Goal: Entertainment & Leisure: Browse casually

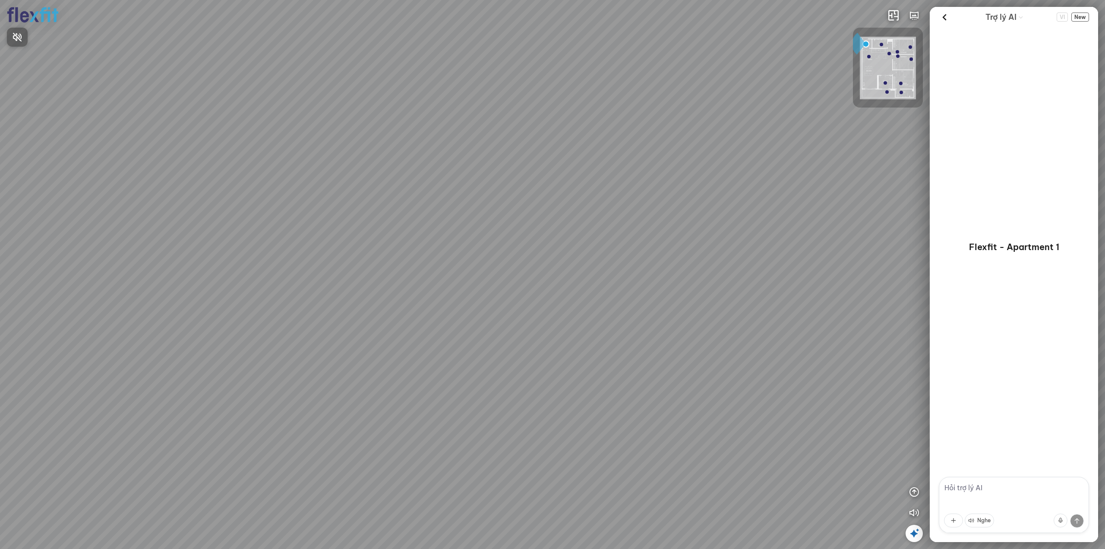
click at [944, 16] on div at bounding box center [552, 274] width 1105 height 549
click at [944, 16] on icon at bounding box center [944, 17] width 13 height 13
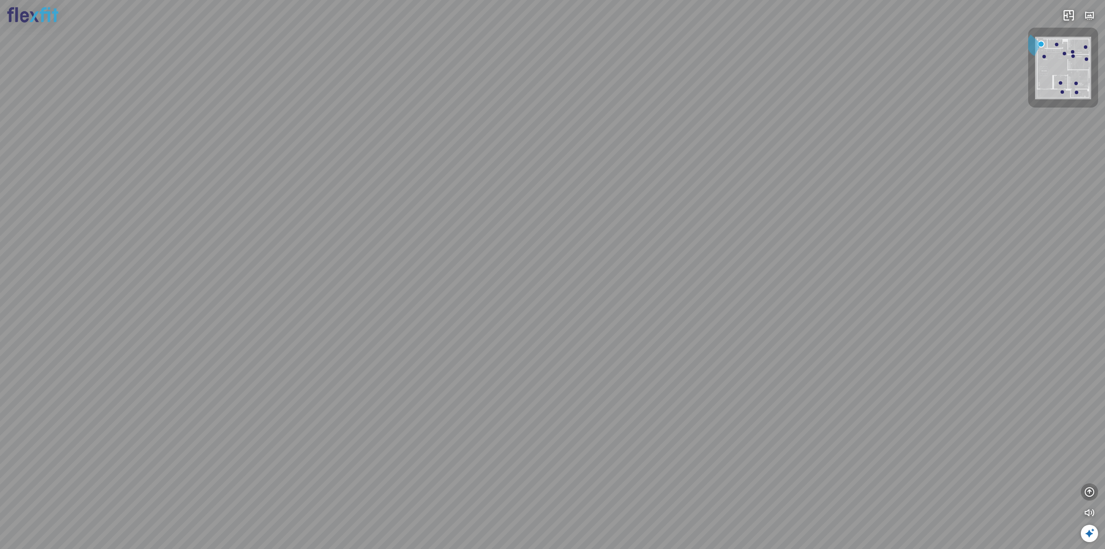
click at [1089, 487] on icon "button" at bounding box center [1090, 492] width 10 height 10
click at [1092, 451] on icon "button" at bounding box center [1090, 450] width 10 height 10
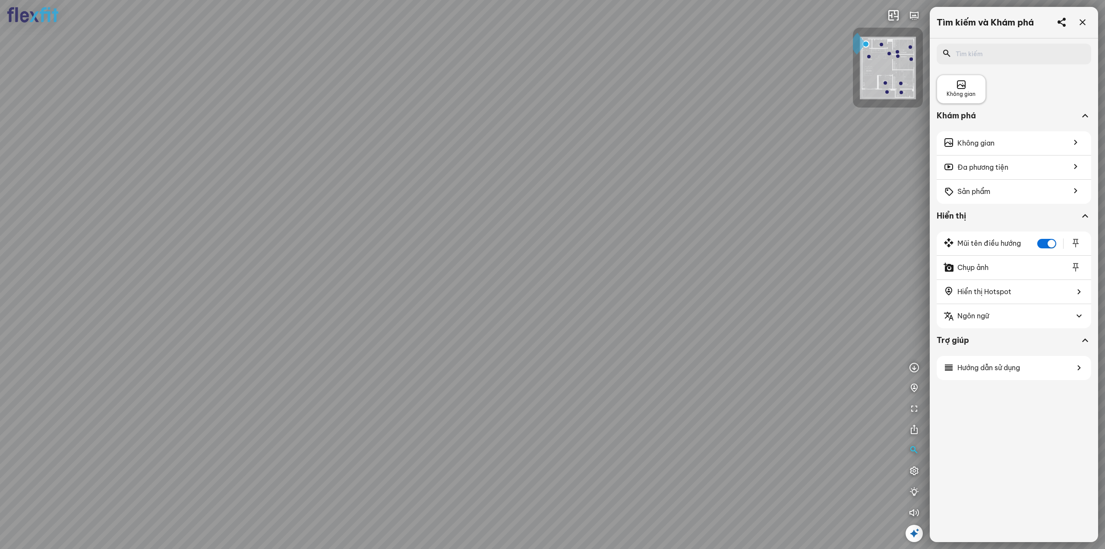
click at [968, 76] on div "Không gian" at bounding box center [961, 89] width 49 height 29
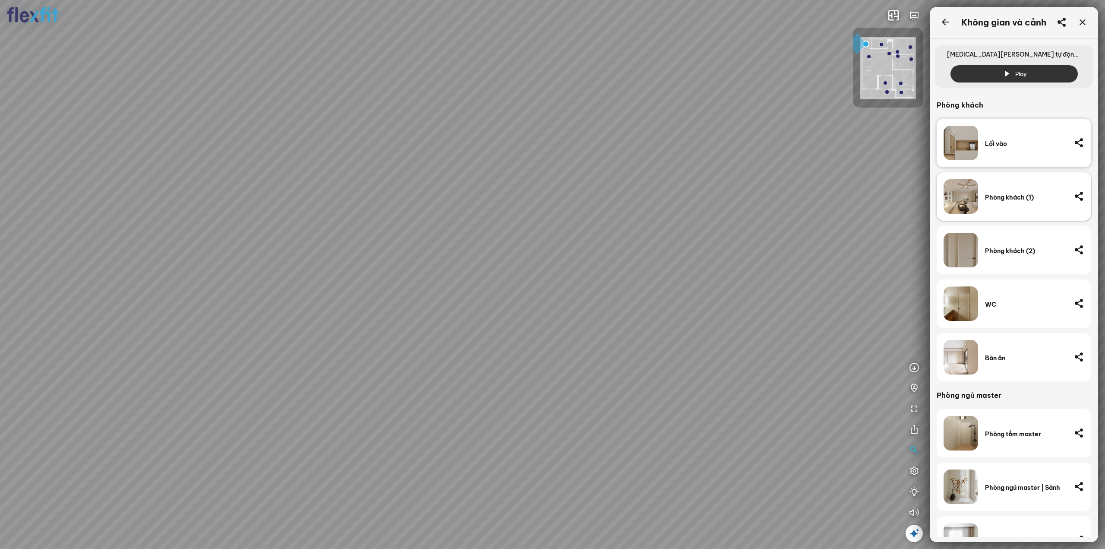
click at [1002, 194] on div "Phòng khách (1)" at bounding box center [1026, 197] width 82 height 8
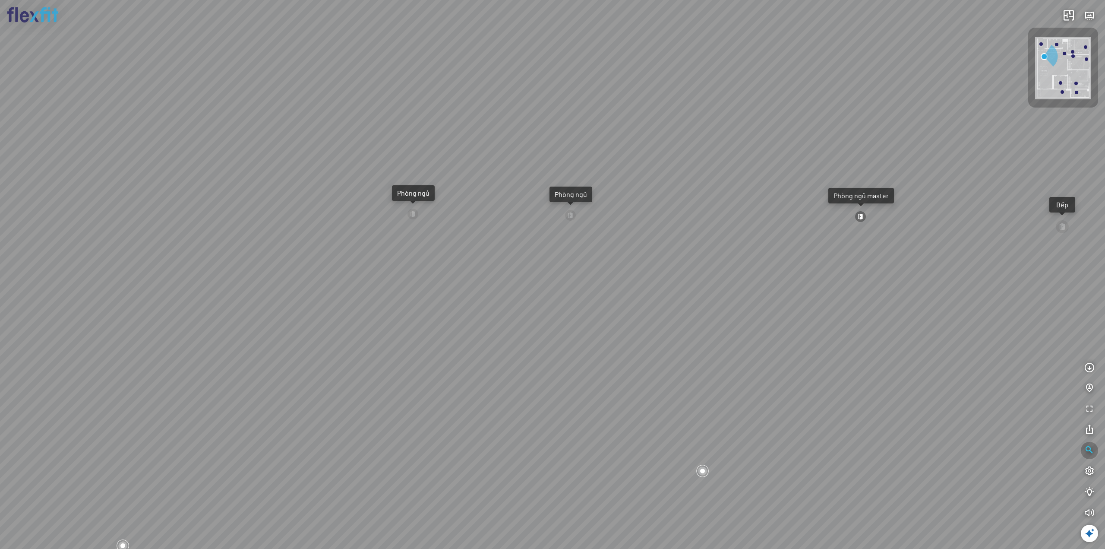
click at [1092, 450] on icon "button" at bounding box center [1090, 450] width 10 height 10
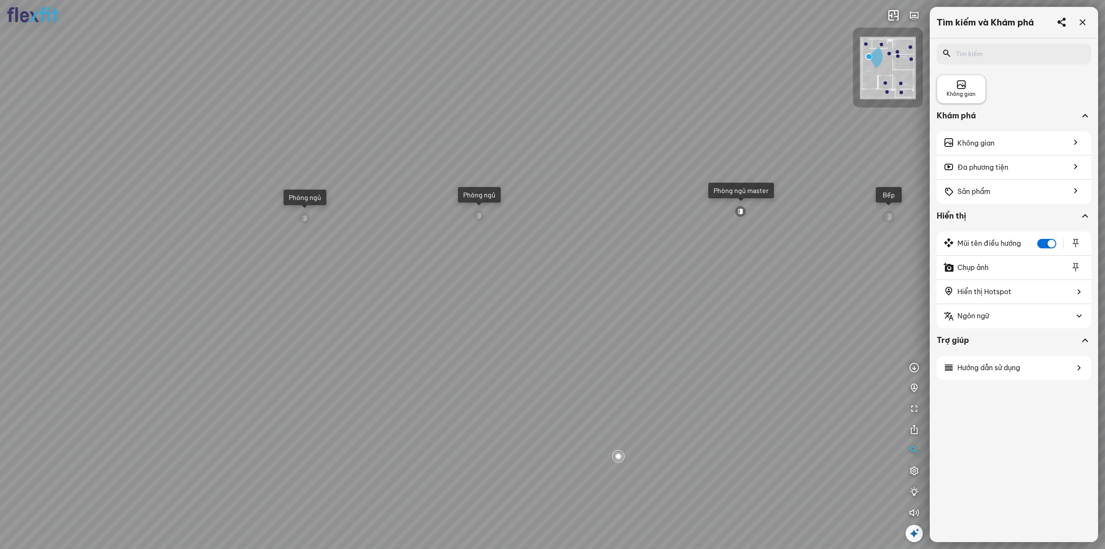
click at [967, 83] on div "Không gian" at bounding box center [961, 89] width 29 height 19
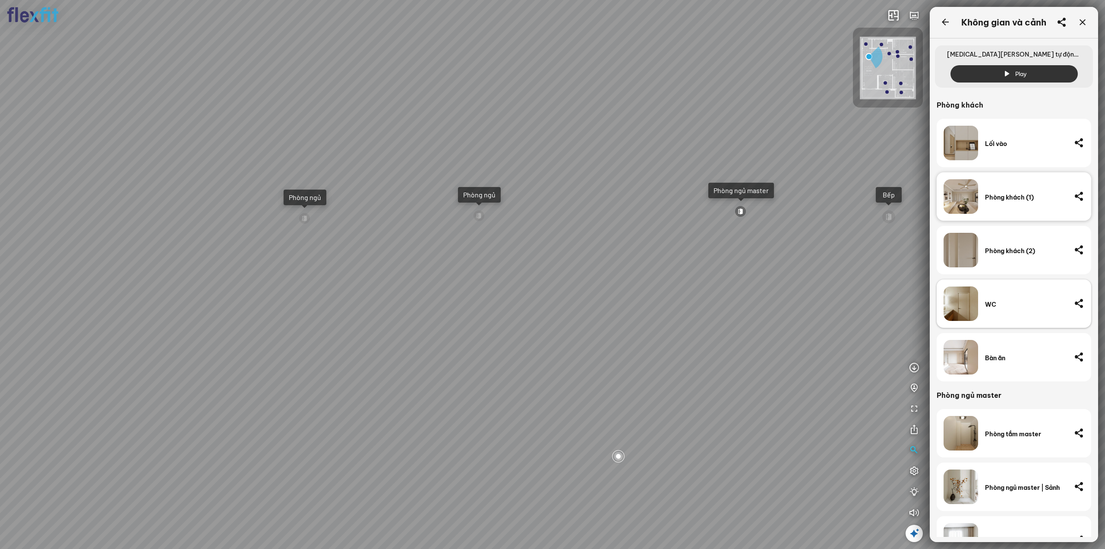
click at [977, 306] on img at bounding box center [961, 303] width 35 height 35
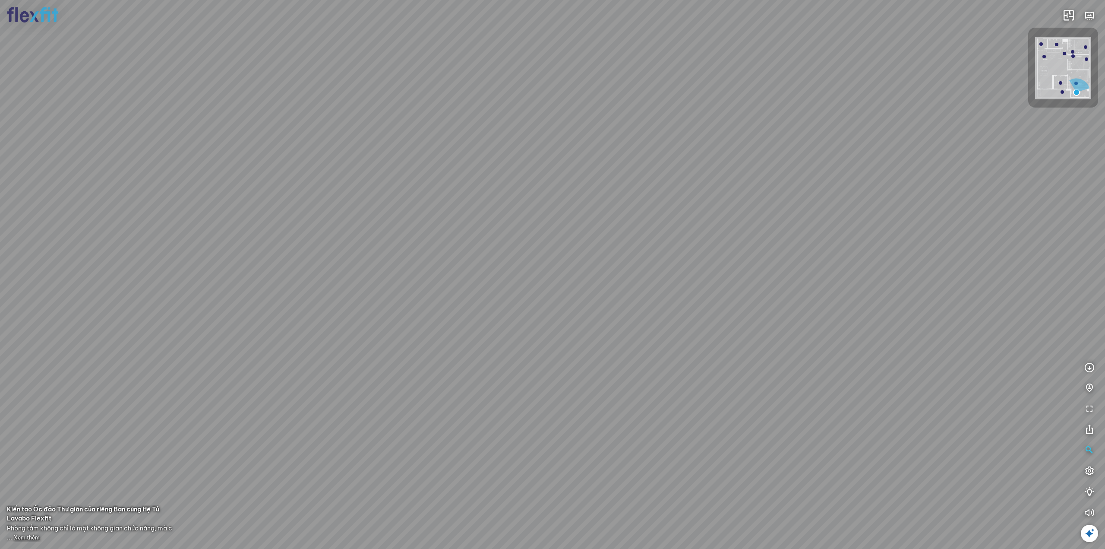
click at [1088, 533] on icon at bounding box center [1090, 533] width 10 height 10
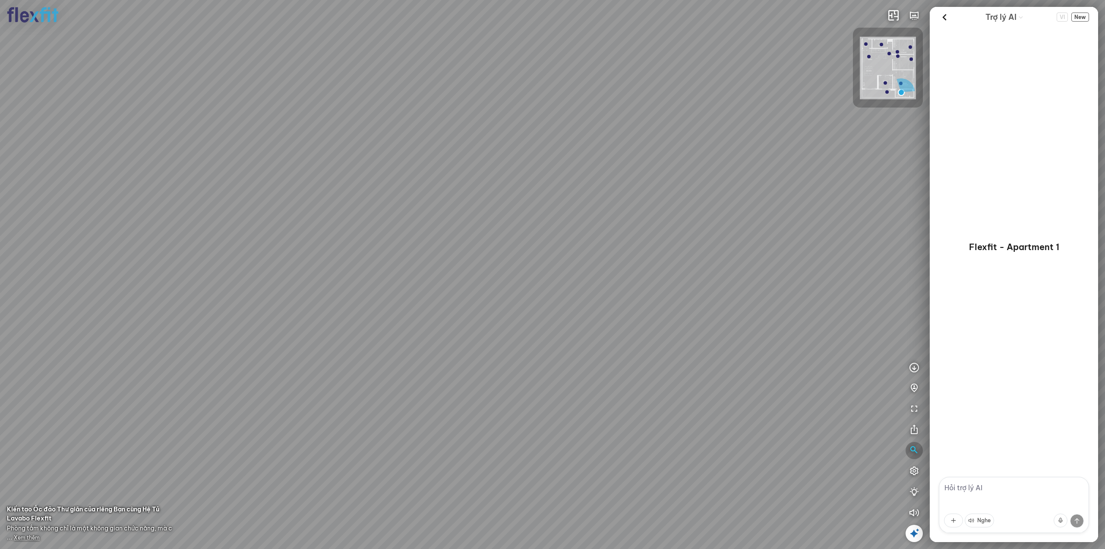
click at [907, 451] on button "button" at bounding box center [914, 450] width 17 height 17
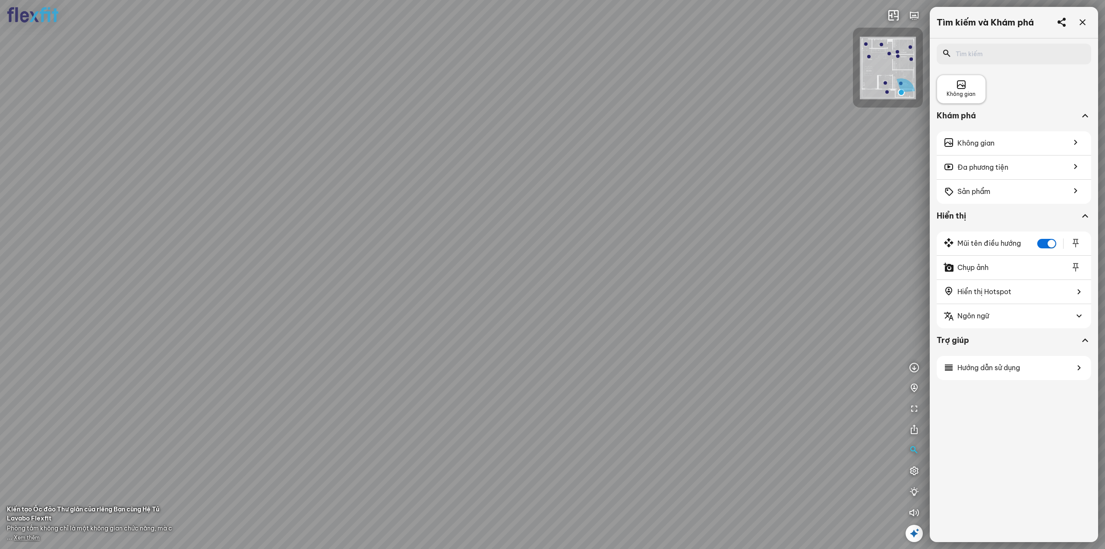
click at [965, 89] on icon at bounding box center [961, 85] width 10 height 10
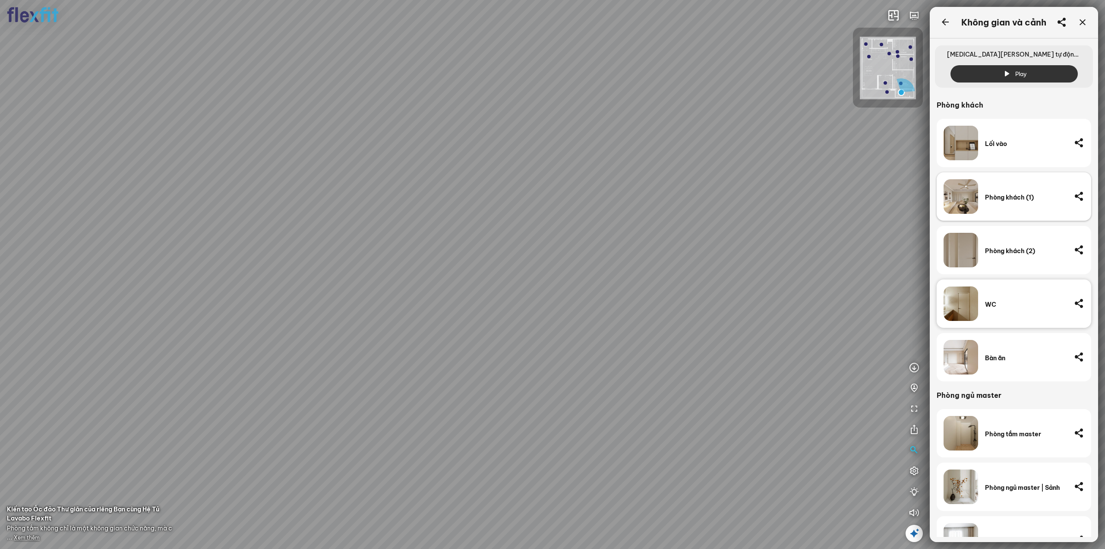
click at [991, 197] on div "Phòng khách (1)" at bounding box center [1026, 197] width 82 height 8
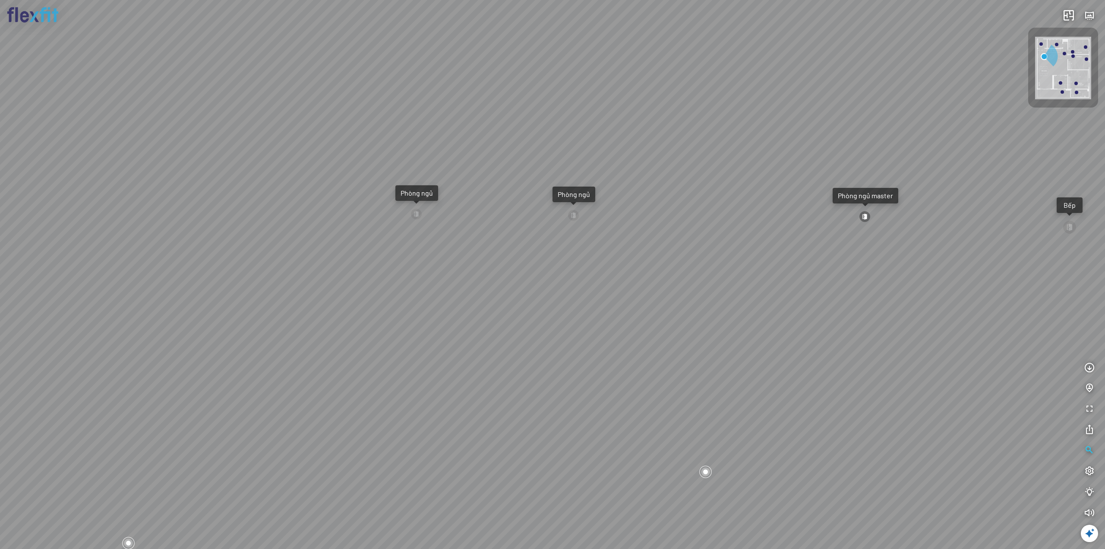
click at [1088, 531] on icon at bounding box center [1090, 533] width 10 height 10
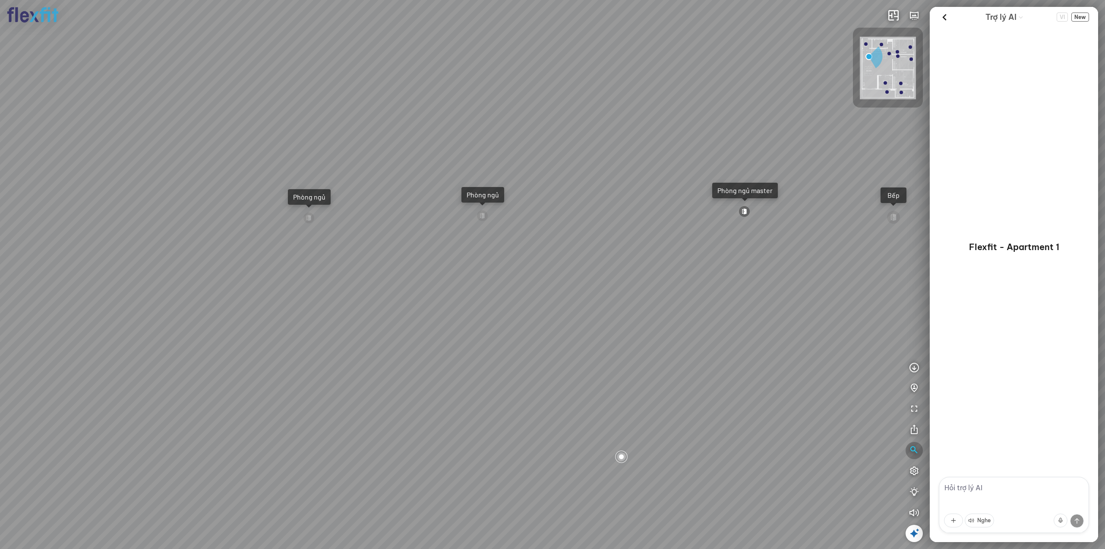
click at [912, 450] on icon "button" at bounding box center [914, 450] width 10 height 10
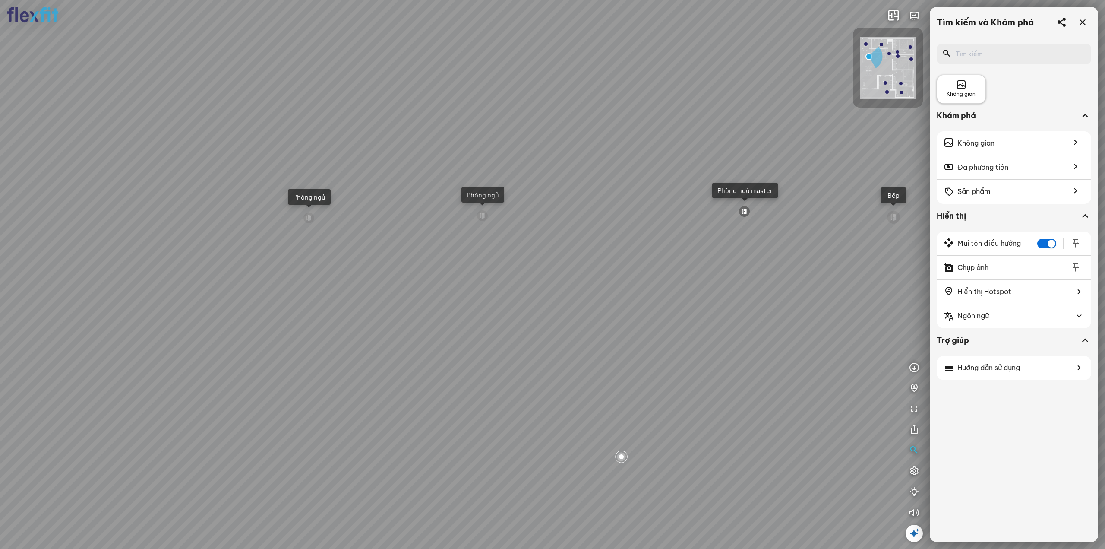
click at [964, 87] on icon at bounding box center [961, 85] width 10 height 10
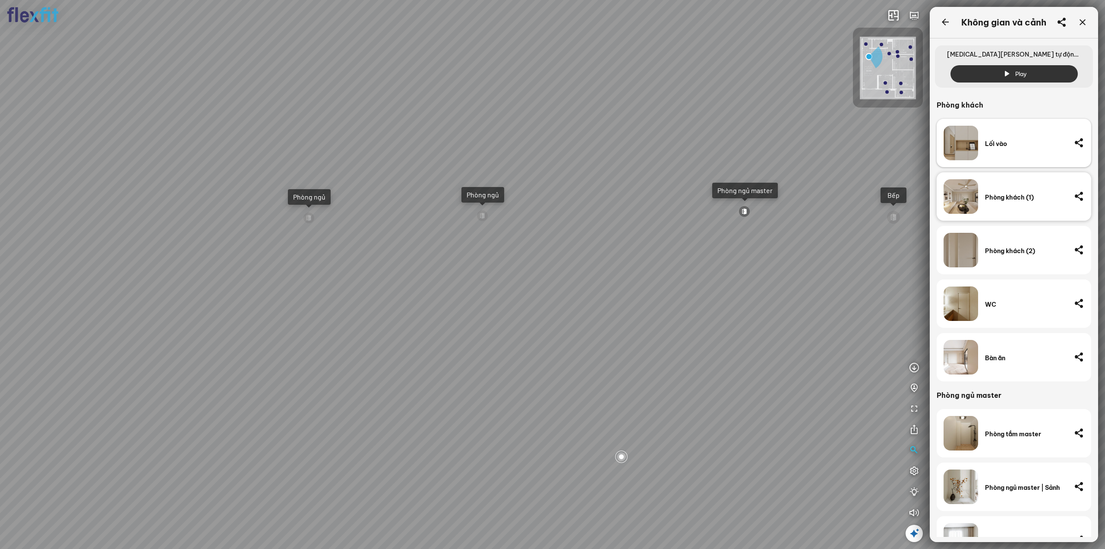
click at [992, 140] on div "Lối vào" at bounding box center [1026, 144] width 82 height 8
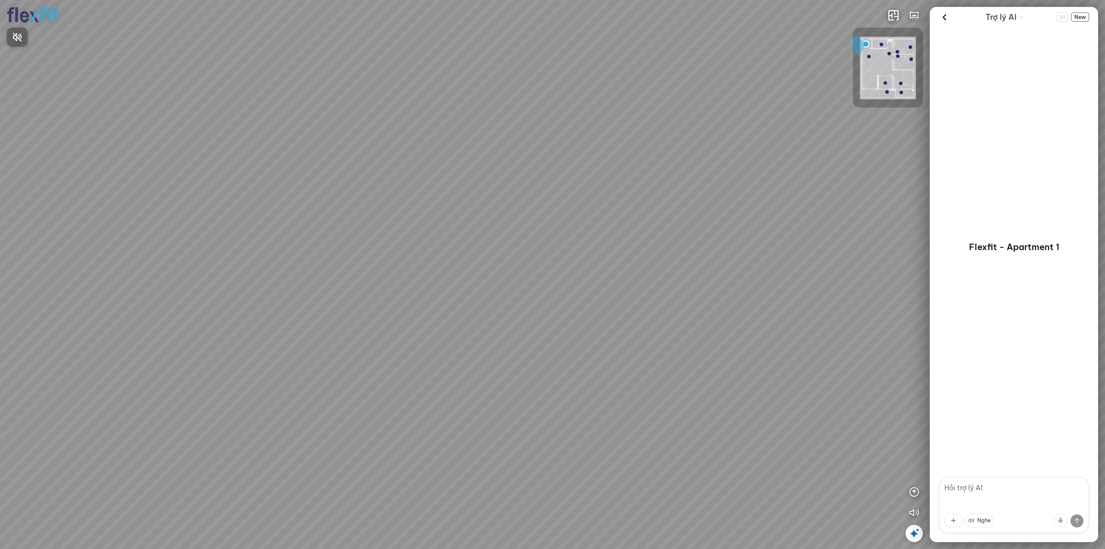
click at [913, 535] on div at bounding box center [552, 274] width 1105 height 549
click at [913, 536] on icon at bounding box center [914, 533] width 10 height 10
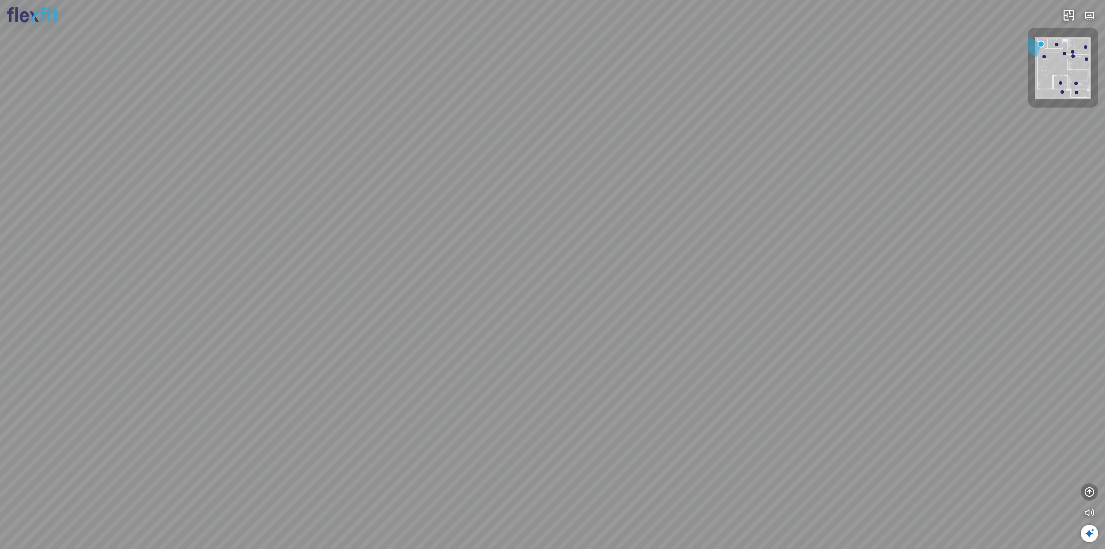
click at [1089, 491] on icon "button" at bounding box center [1090, 492] width 10 height 10
click at [1088, 451] on icon "button" at bounding box center [1090, 450] width 10 height 10
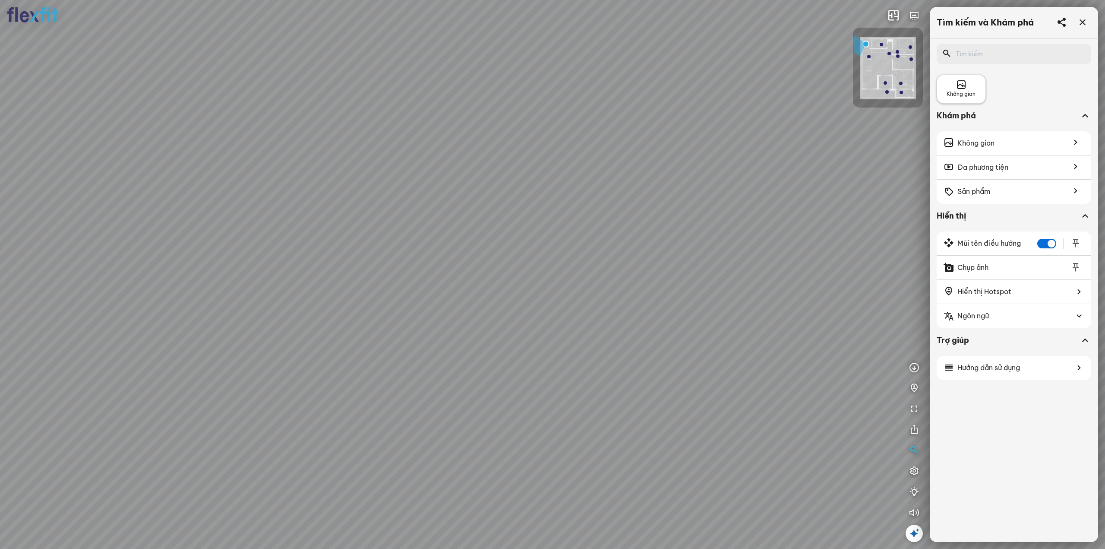
click at [958, 87] on icon at bounding box center [961, 85] width 10 height 10
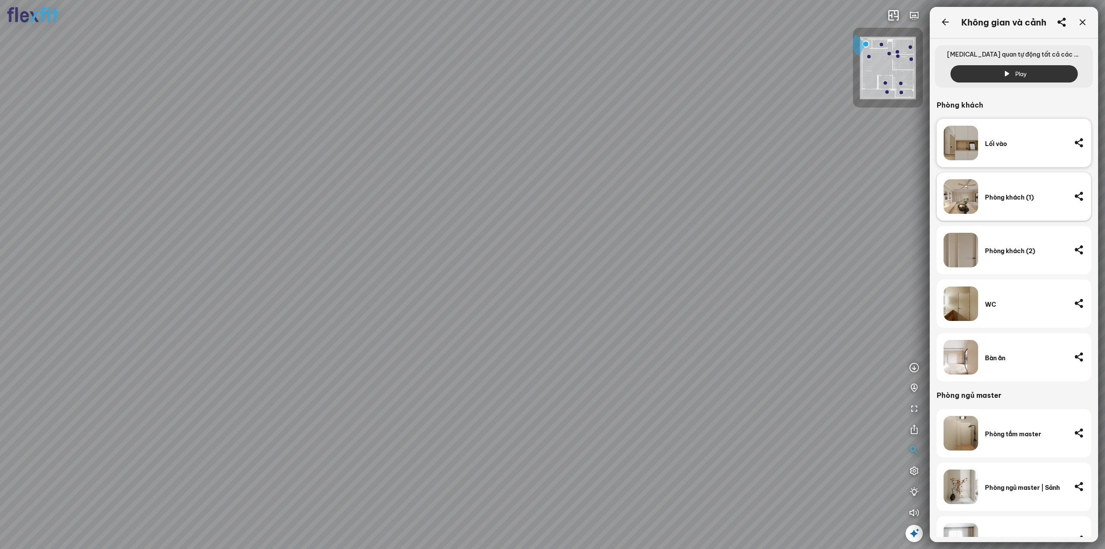
click at [994, 206] on div "Phòng khách (1)" at bounding box center [1026, 196] width 82 height 35
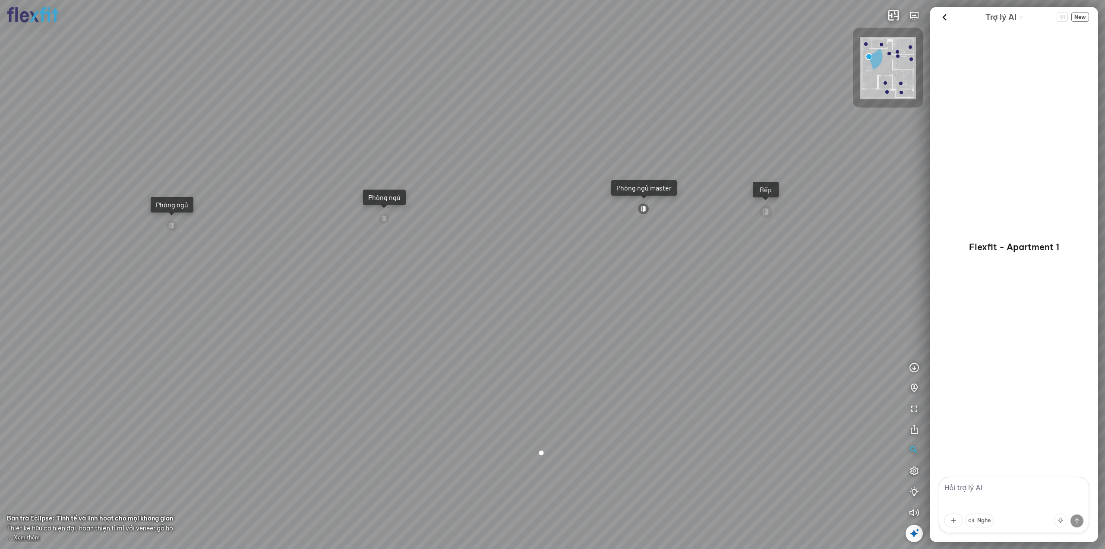
click at [912, 531] on icon at bounding box center [914, 533] width 10 height 10
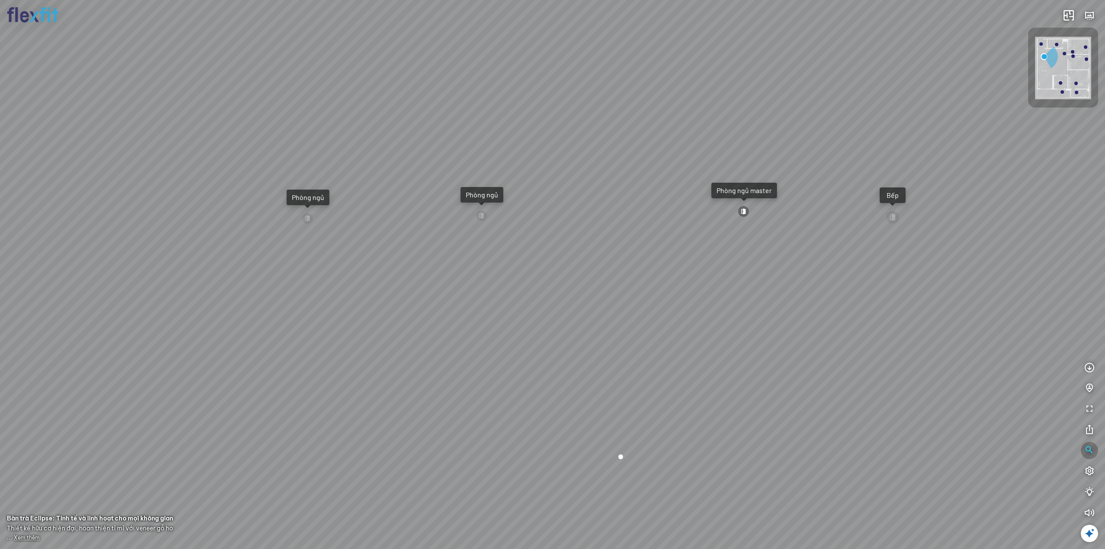
click at [1088, 449] on icon "button" at bounding box center [1090, 450] width 10 height 10
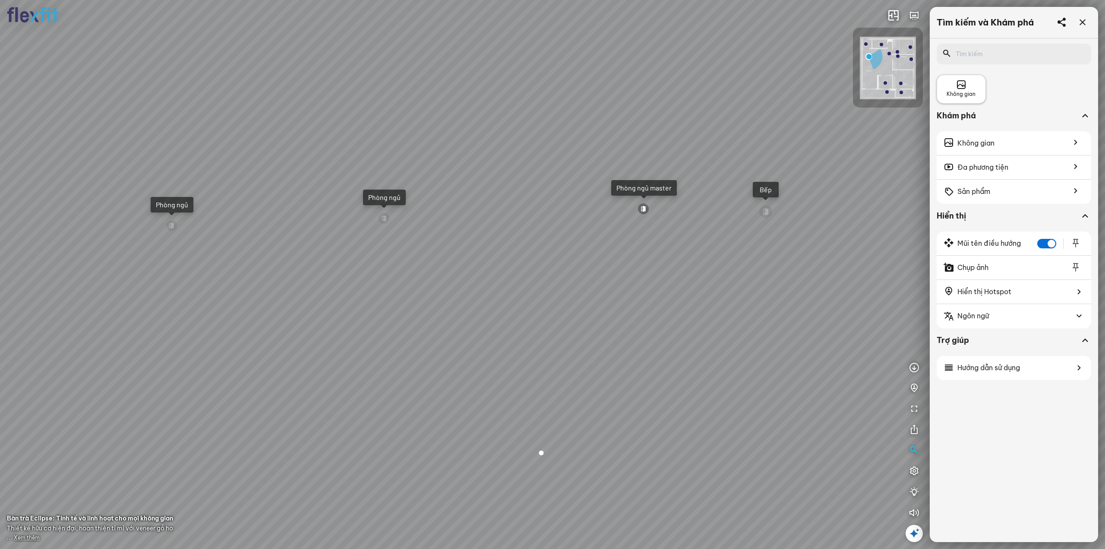
click at [967, 96] on span "Không gian" at bounding box center [961, 94] width 29 height 8
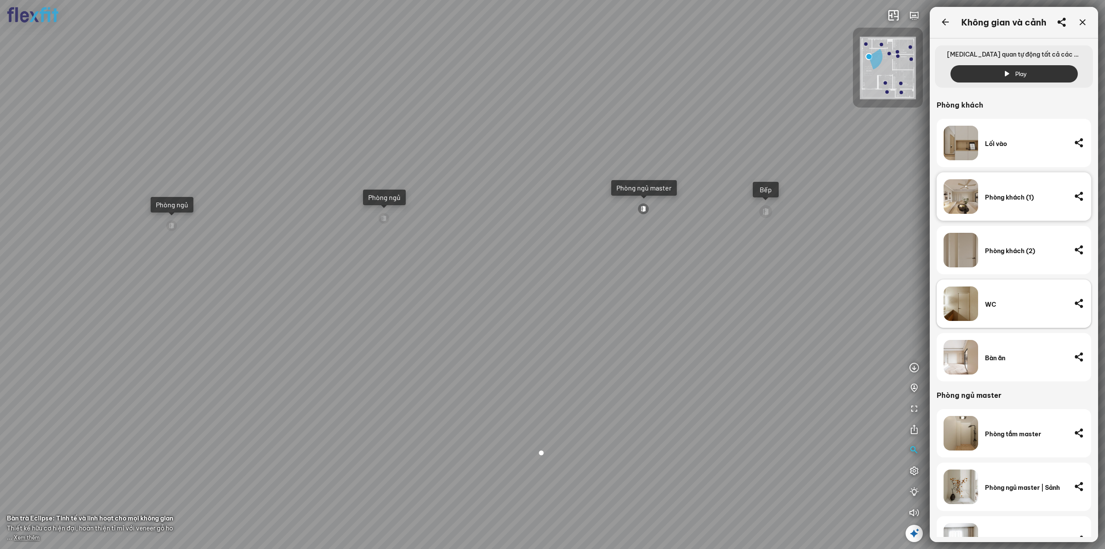
click at [1010, 320] on div "WC" at bounding box center [1026, 303] width 82 height 35
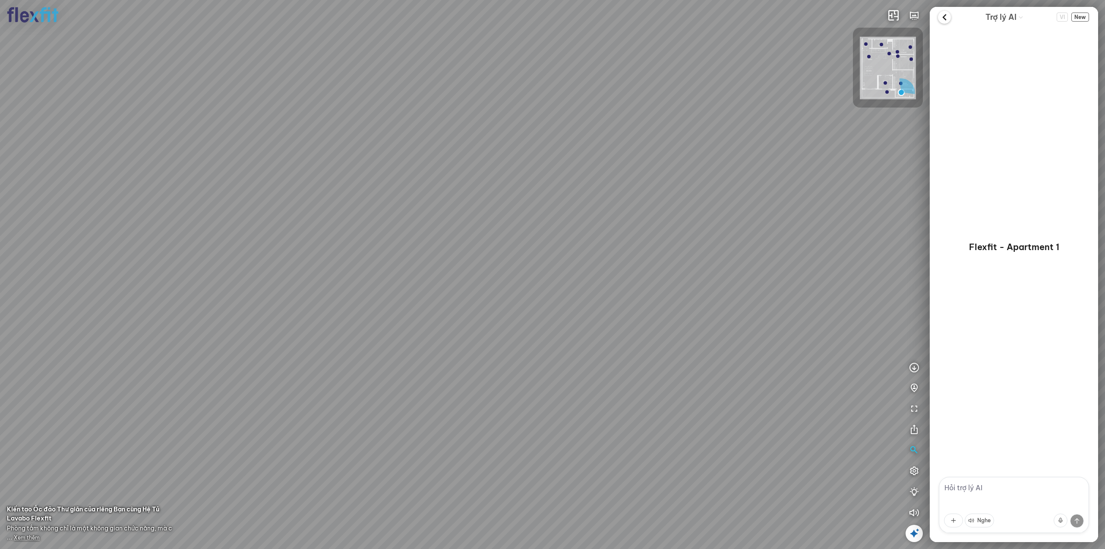
click at [940, 23] on icon at bounding box center [944, 17] width 13 height 13
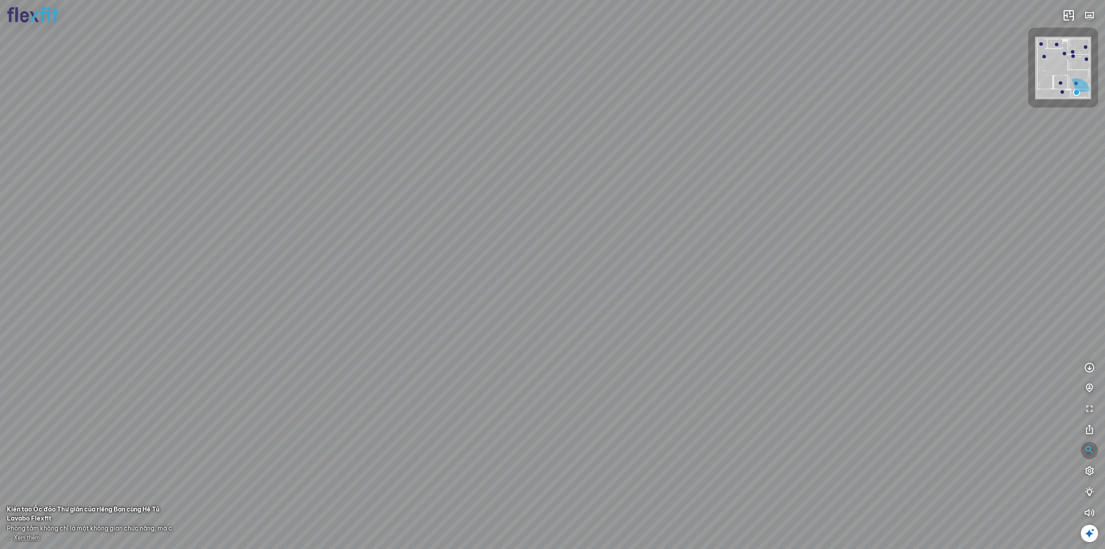
click at [1087, 449] on icon "button" at bounding box center [1090, 450] width 10 height 10
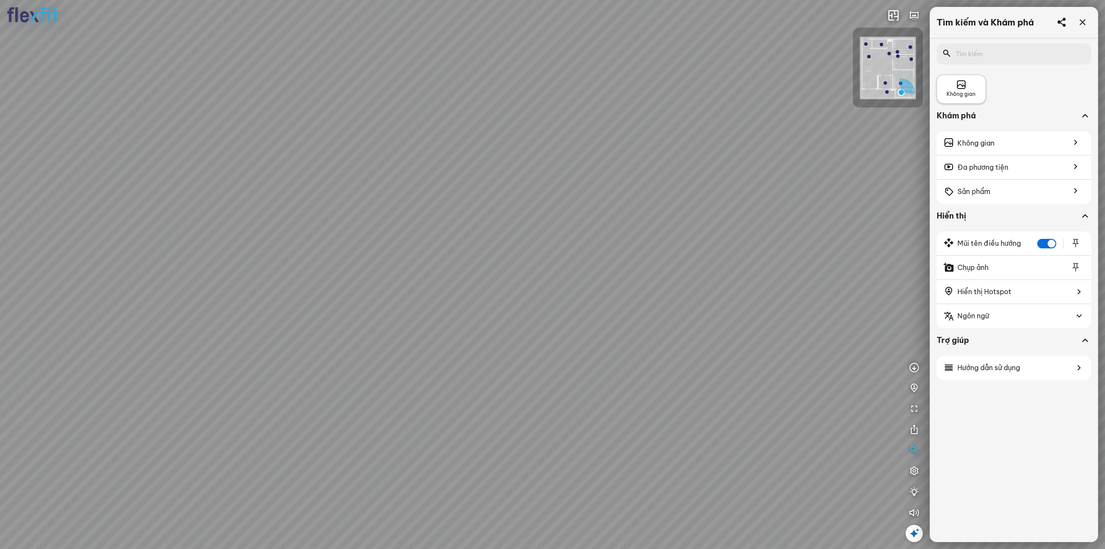
click at [970, 99] on div "Không gian" at bounding box center [961, 89] width 49 height 29
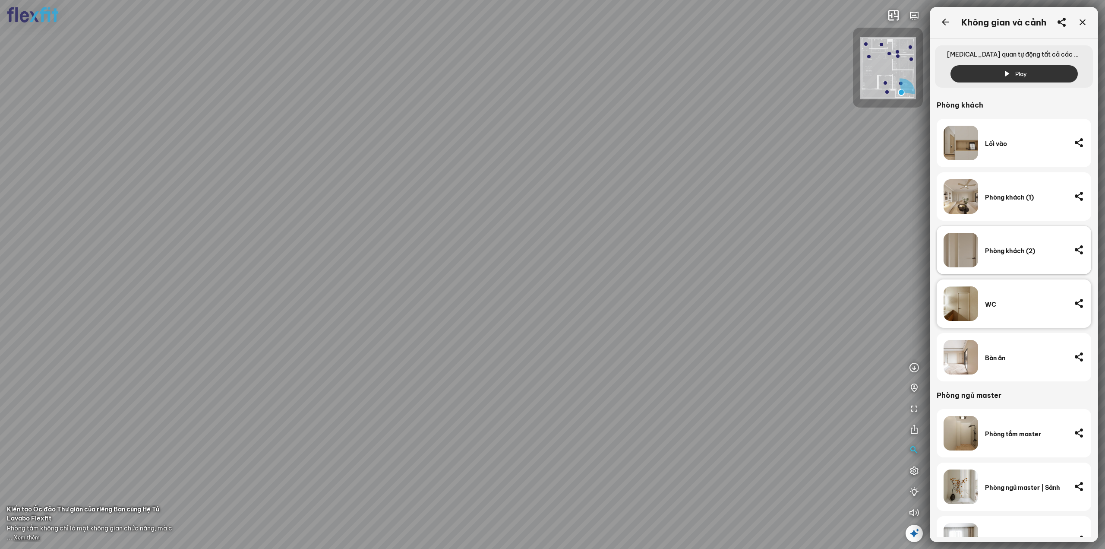
click at [1003, 256] on div "Phòng khách (2)" at bounding box center [1026, 250] width 82 height 35
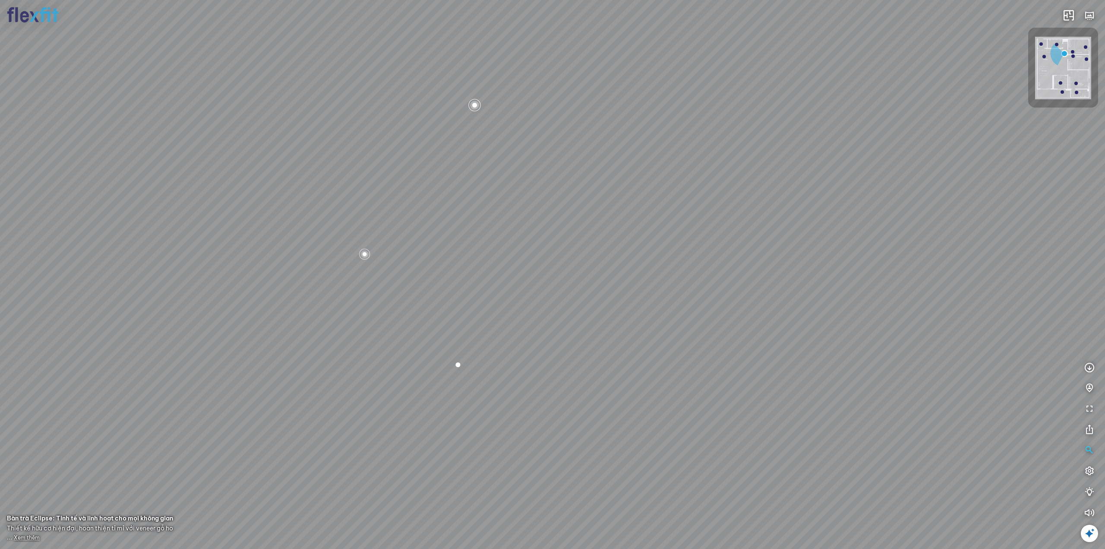
click at [817, 327] on div "Bếp WC Phòng ngủ master Phòng ngủ Phòng ngủ" at bounding box center [552, 274] width 1105 height 549
